Goal: Transaction & Acquisition: Purchase product/service

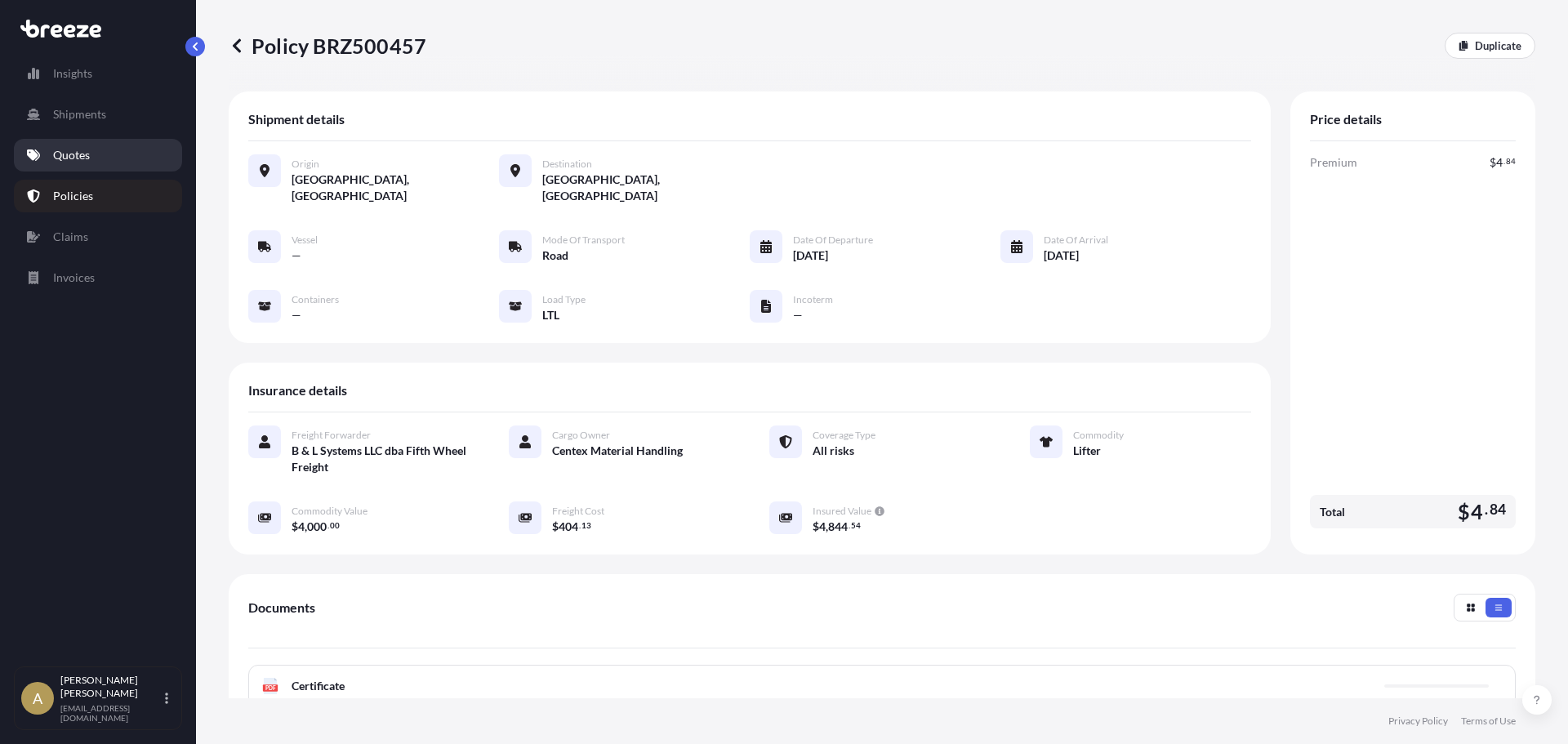
click at [82, 144] on link "Quotes" at bounding box center [98, 156] width 169 height 33
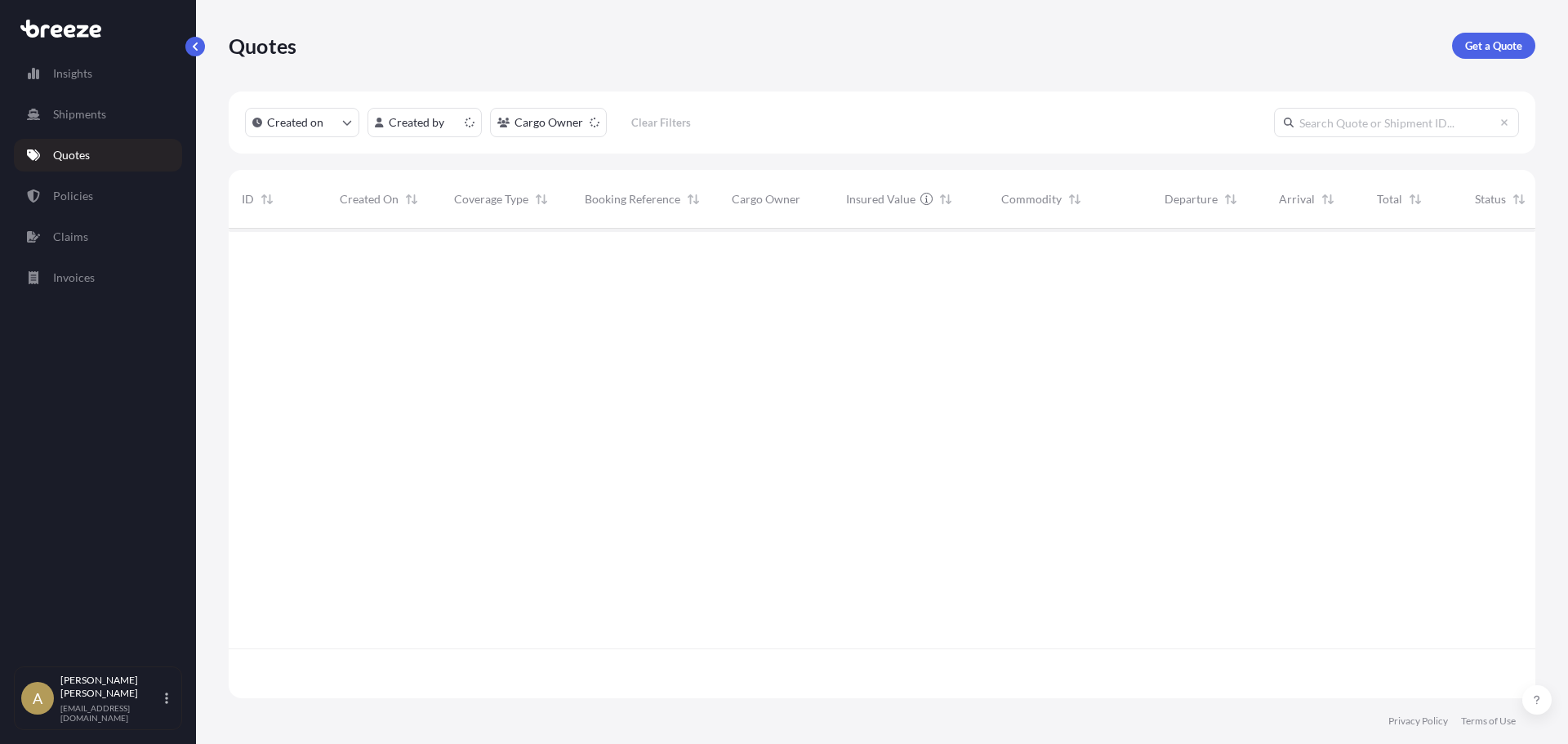
scroll to position [467, 1295]
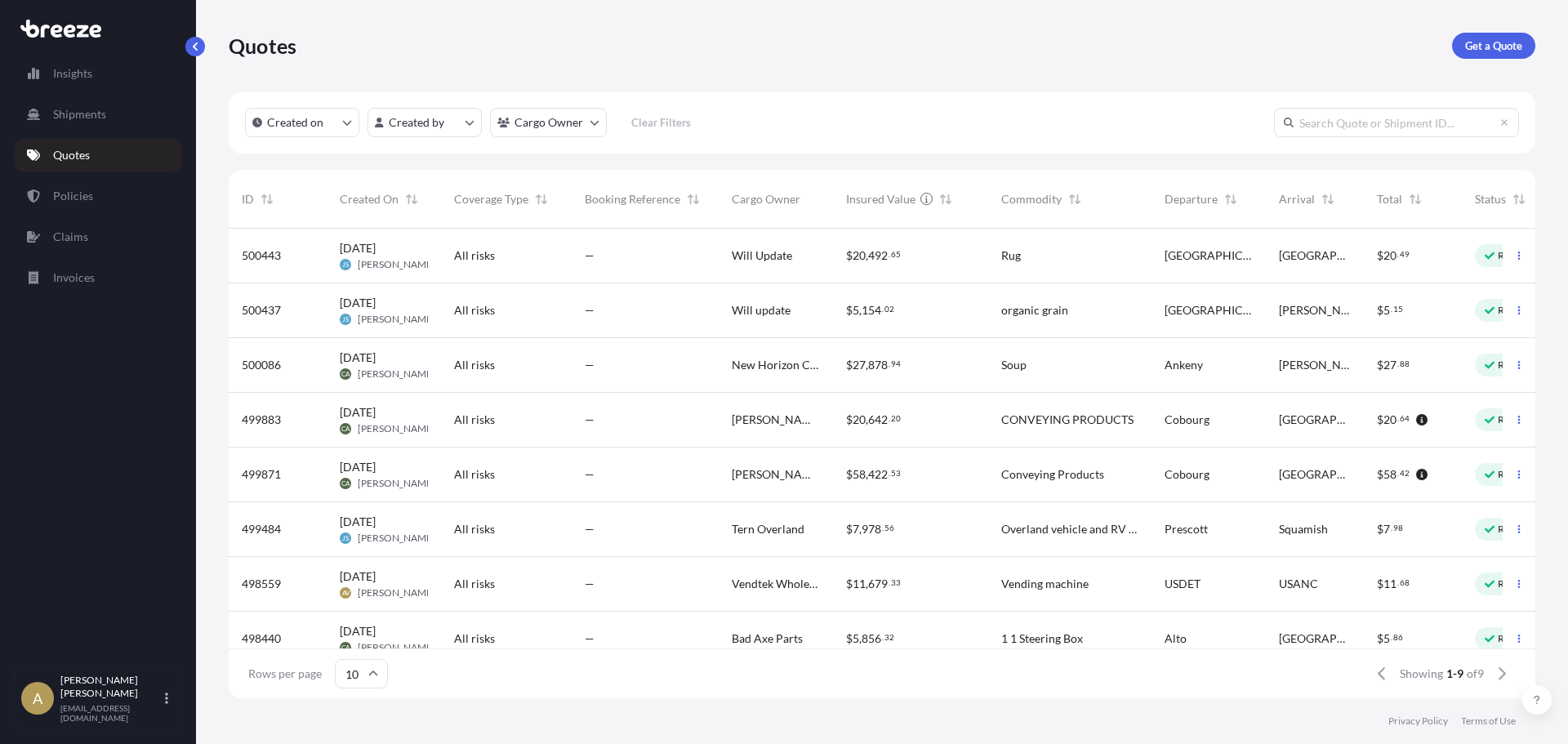
click at [1509, 53] on p "Get a Quote" at bounding box center [1494, 46] width 57 height 16
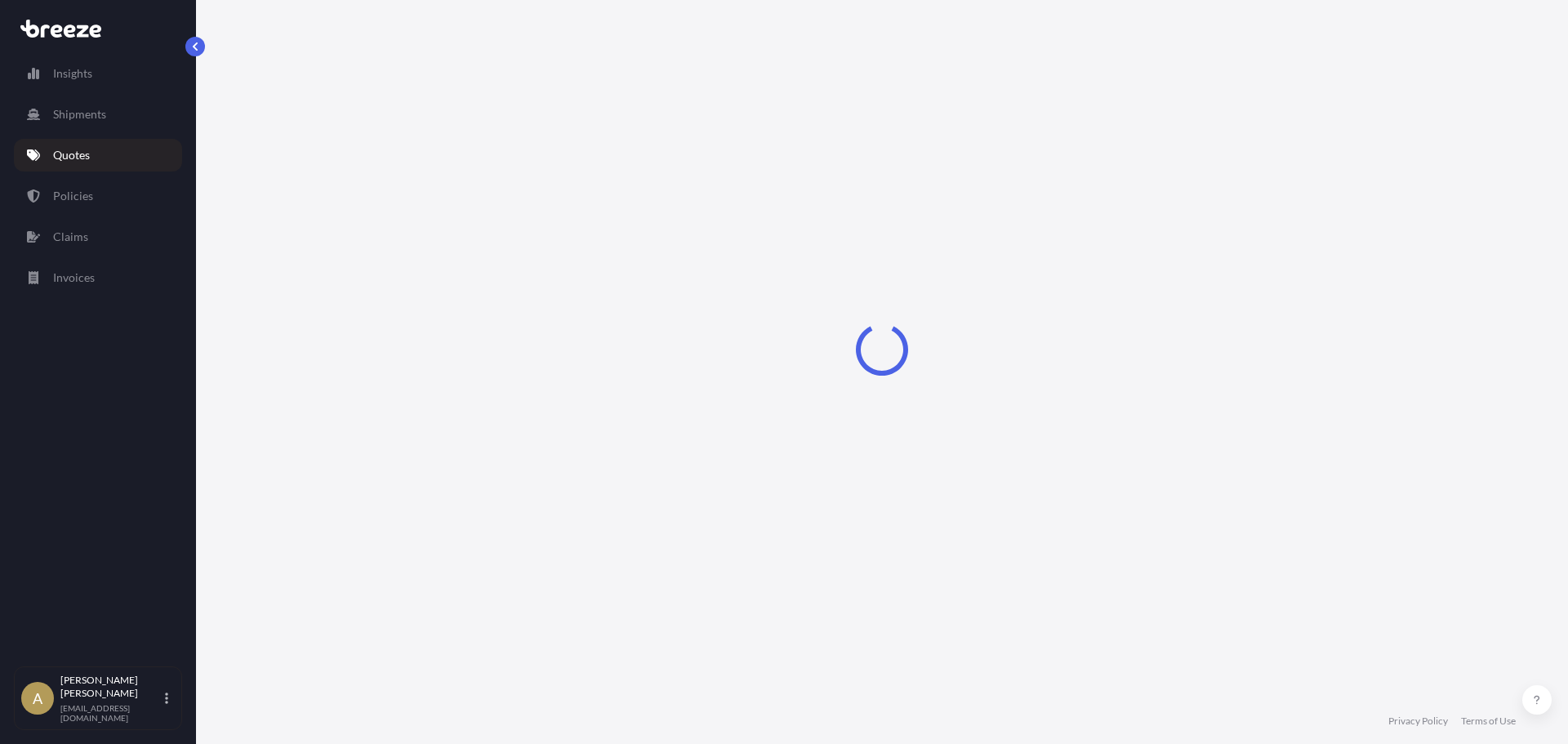
select select "Sea"
select select "1"
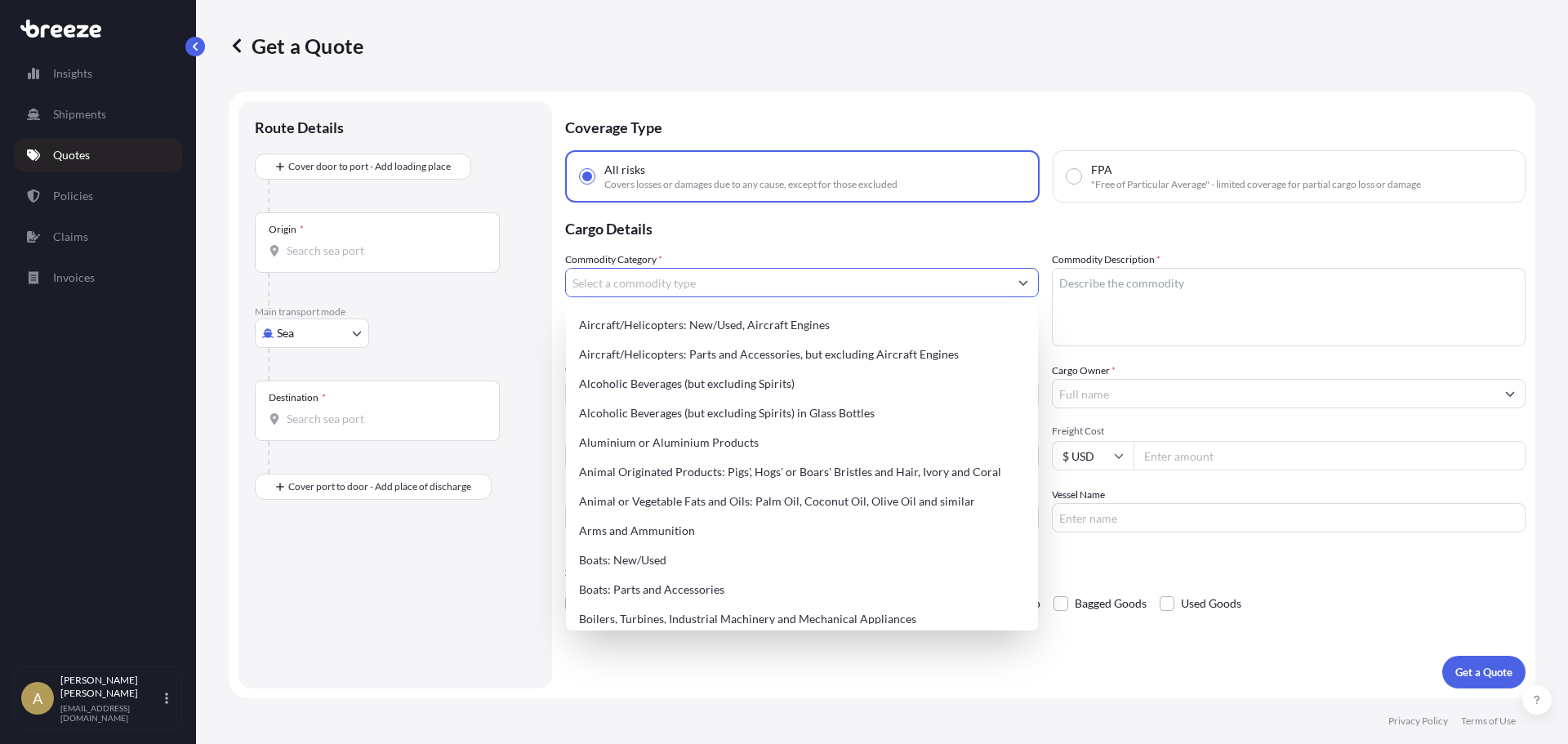
click at [908, 287] on input "Commodity Category *" at bounding box center [787, 282] width 443 height 29
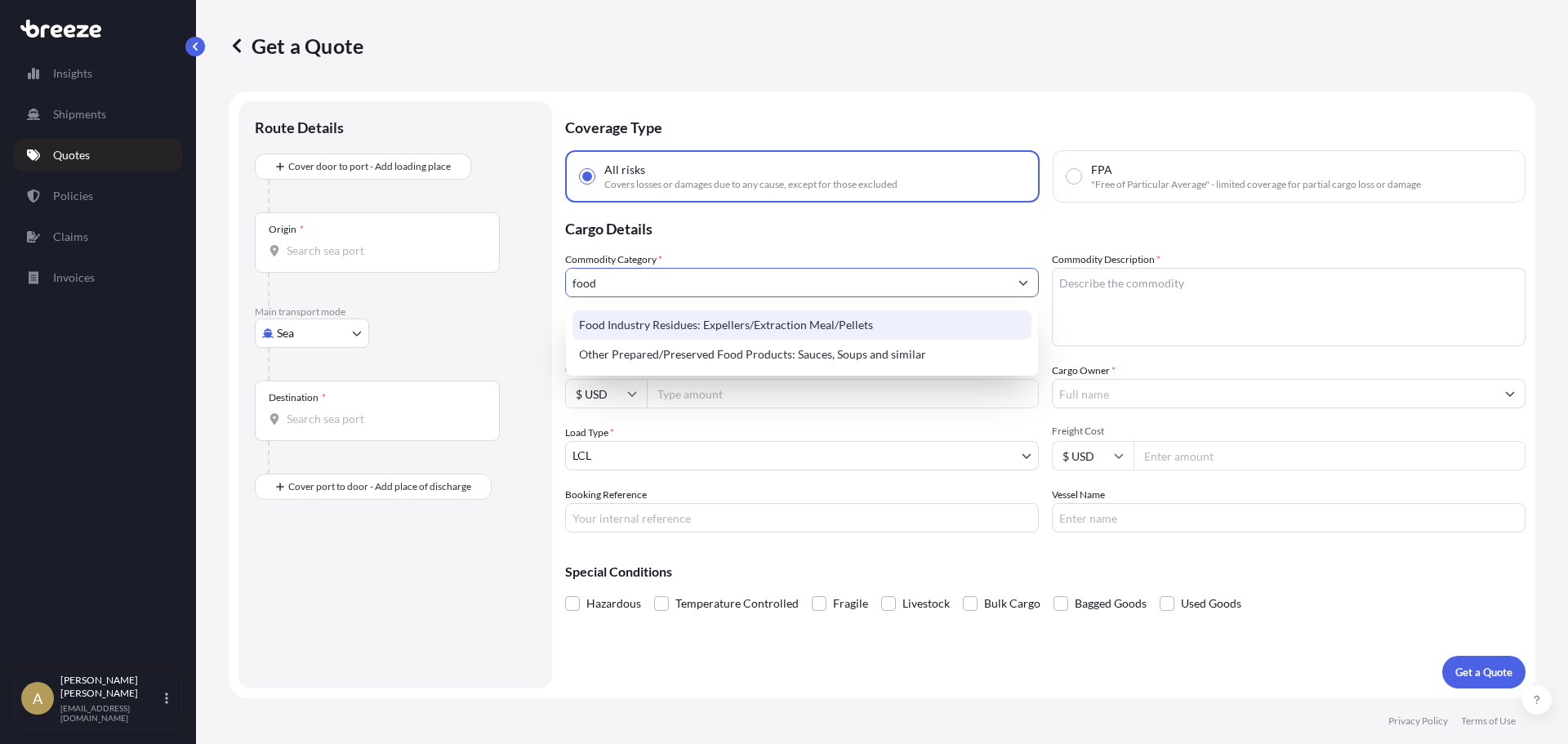
type input "food"
